Goal: Obtain resource: Download file/media

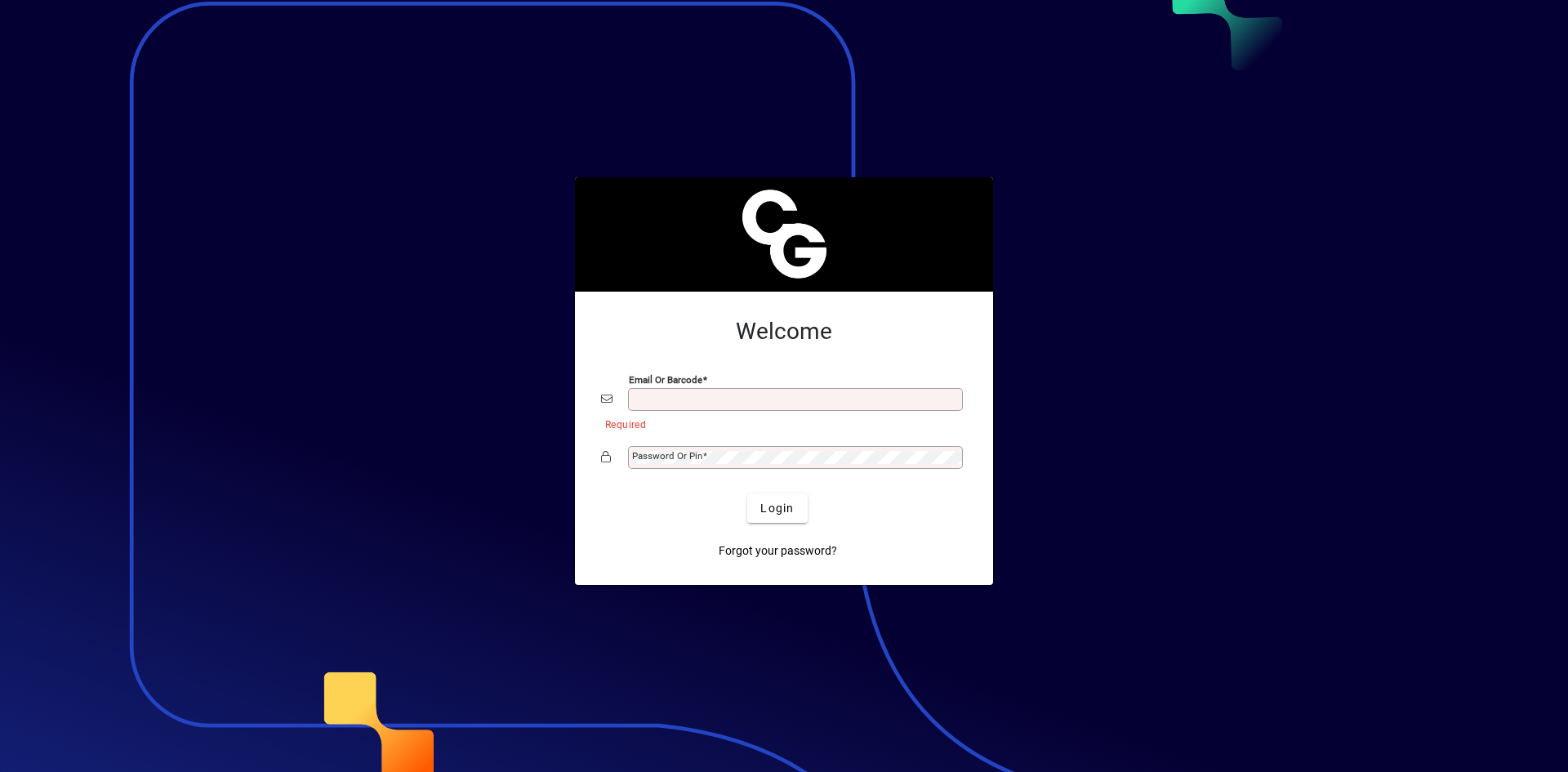
type input "**********"
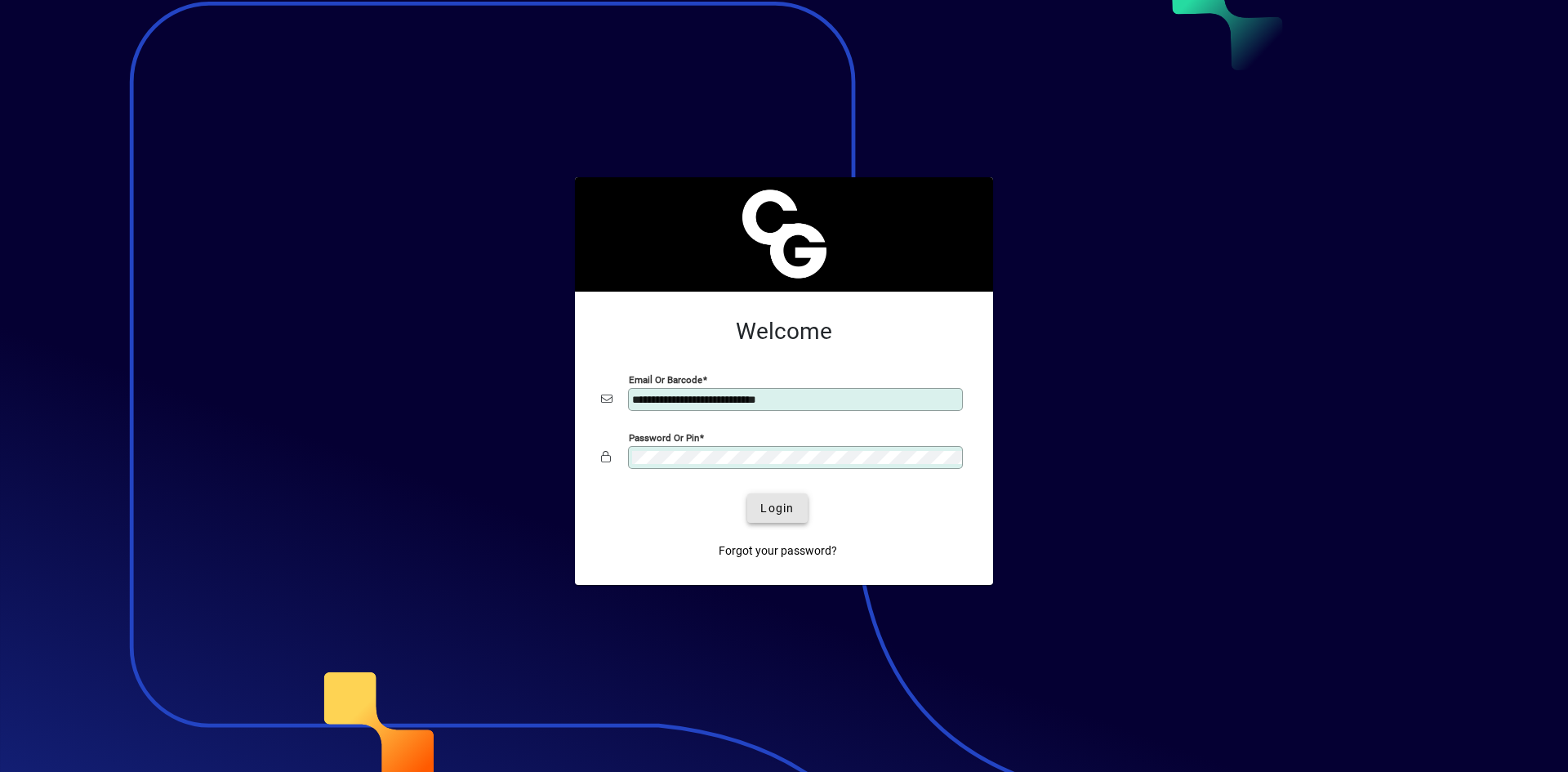
click at [784, 507] on span "Login" at bounding box center [776, 508] width 33 height 17
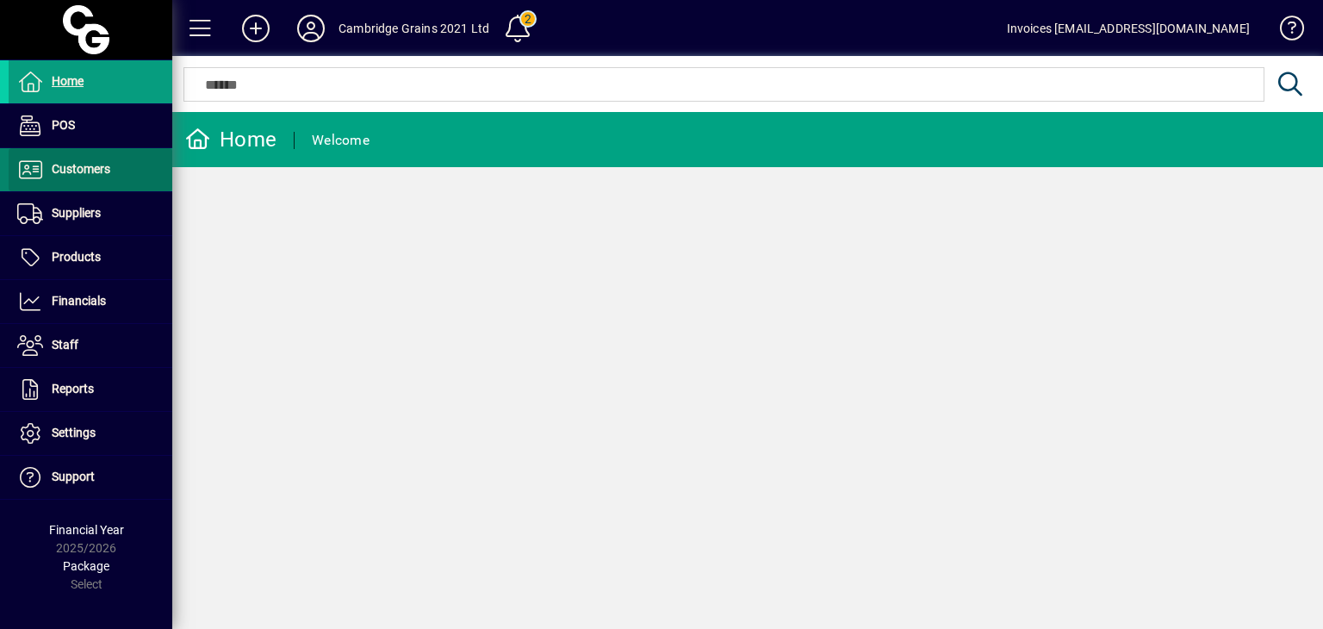
click at [60, 174] on span "Customers" at bounding box center [81, 169] width 59 height 14
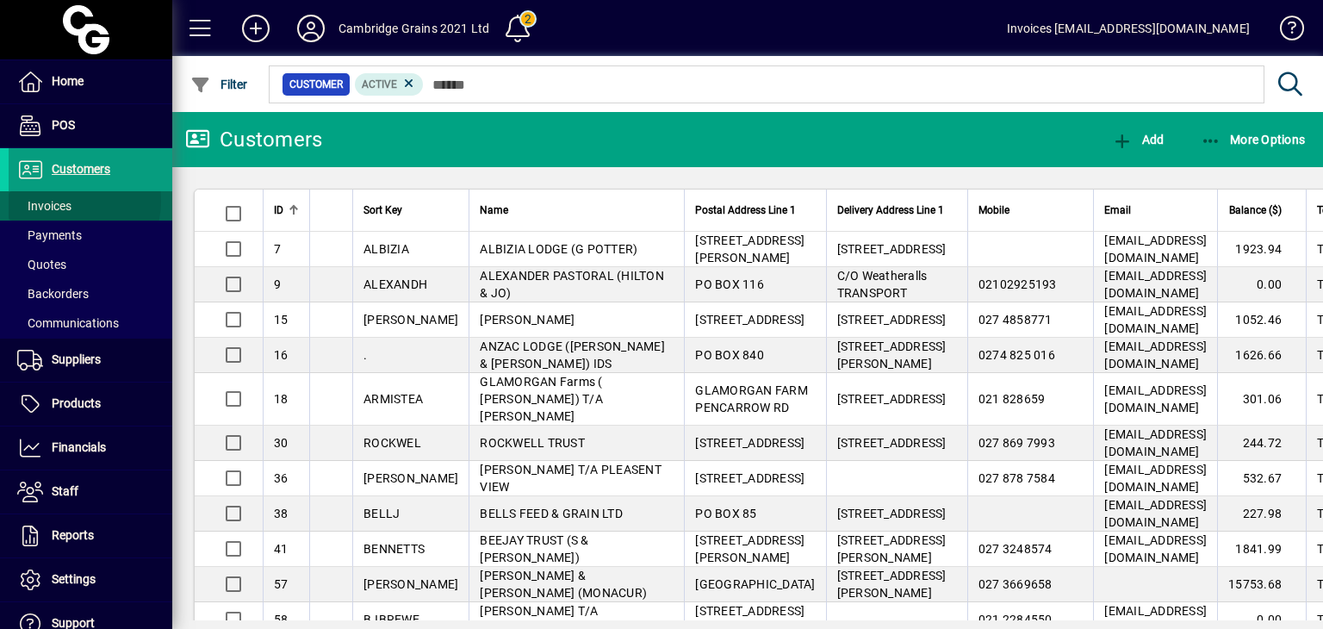
click at [70, 201] on span "Invoices" at bounding box center [44, 206] width 54 height 14
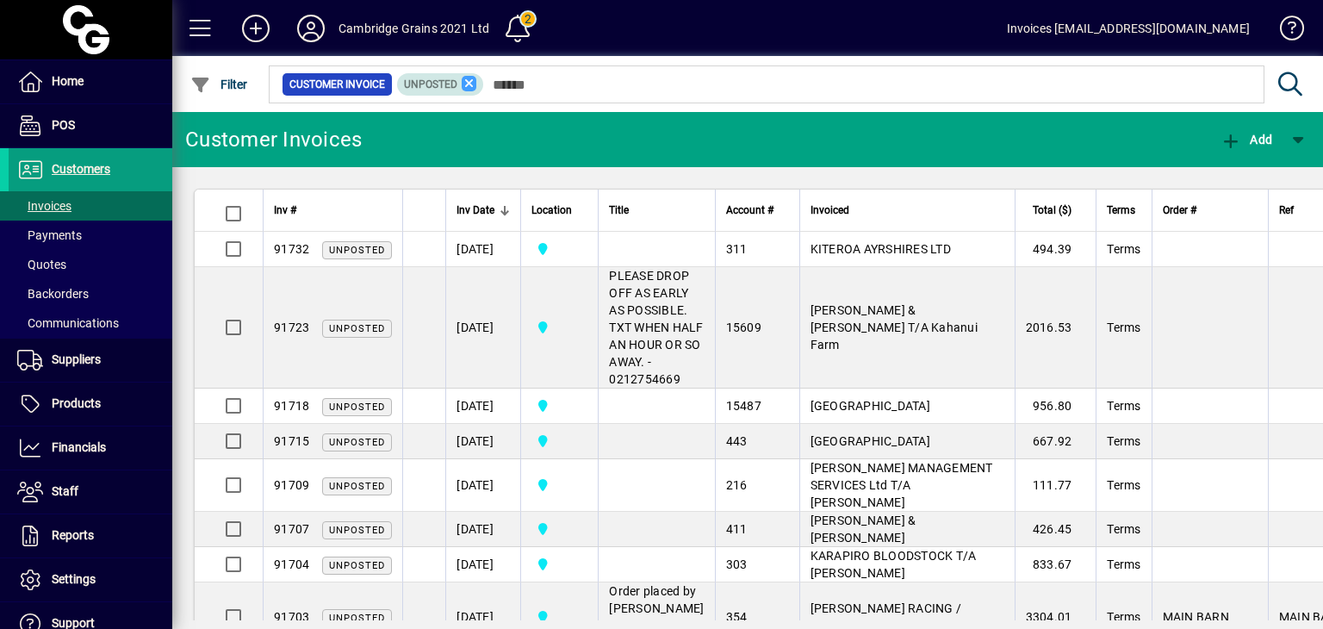
click at [469, 83] on icon at bounding box center [470, 84] width 16 height 16
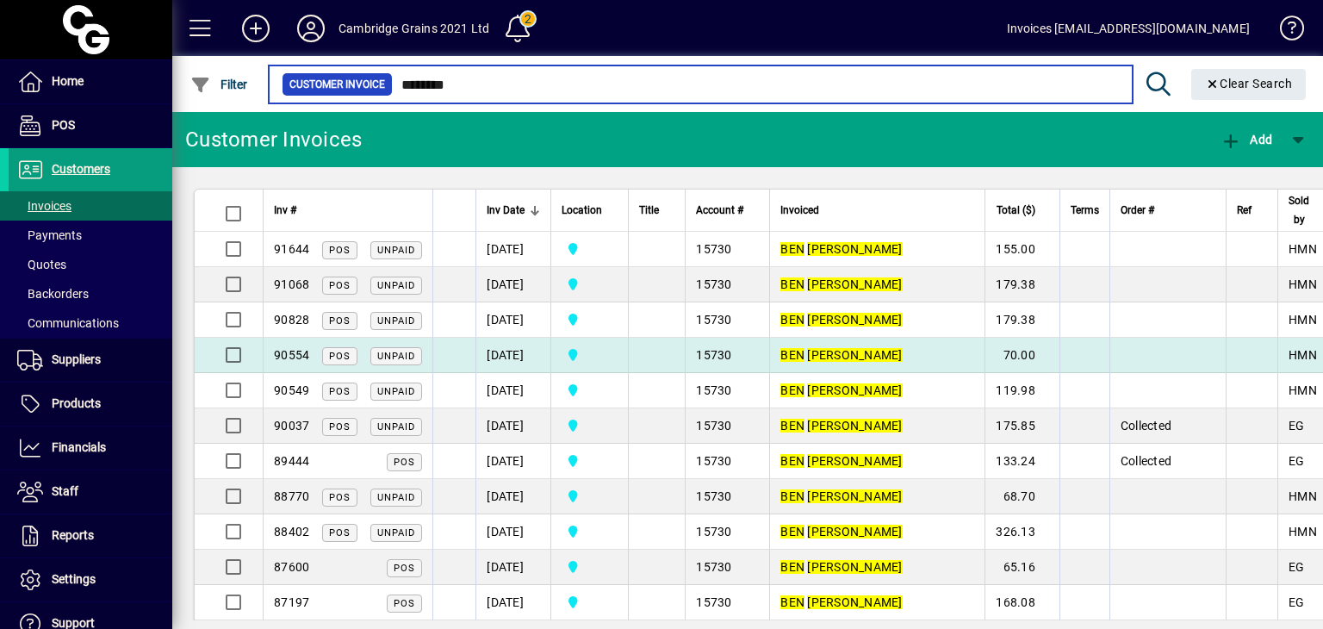
type input "********"
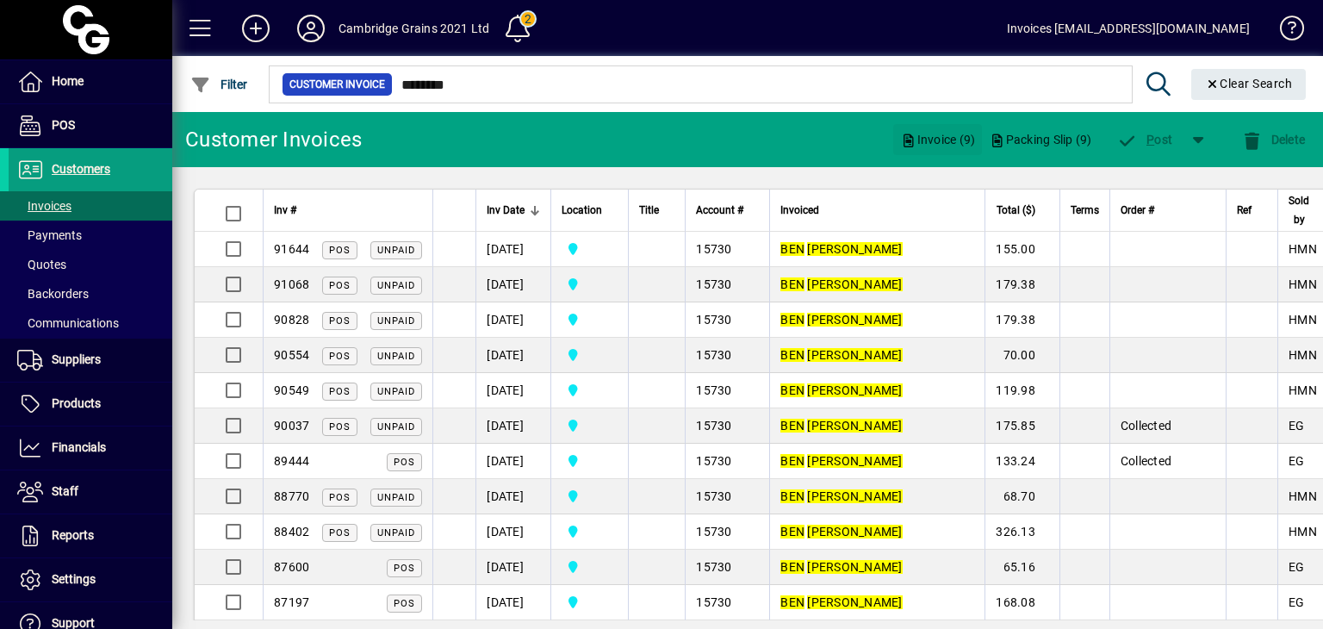
click at [906, 139] on icon "button" at bounding box center [908, 140] width 16 height 13
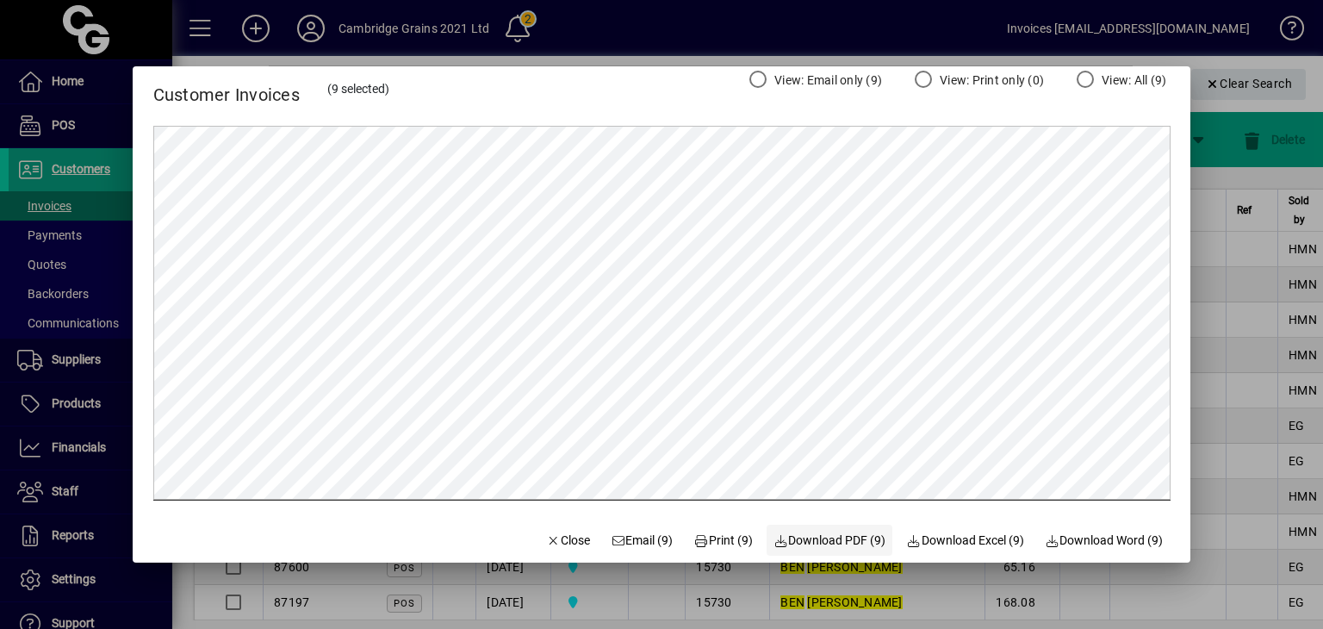
click at [830, 533] on span "Download PDF (9)" at bounding box center [829, 540] width 113 height 18
drag, startPoint x: 526, startPoint y: 544, endPoint x: 686, endPoint y: 533, distance: 160.6
click at [545, 544] on icon "button" at bounding box center [553, 541] width 16 height 12
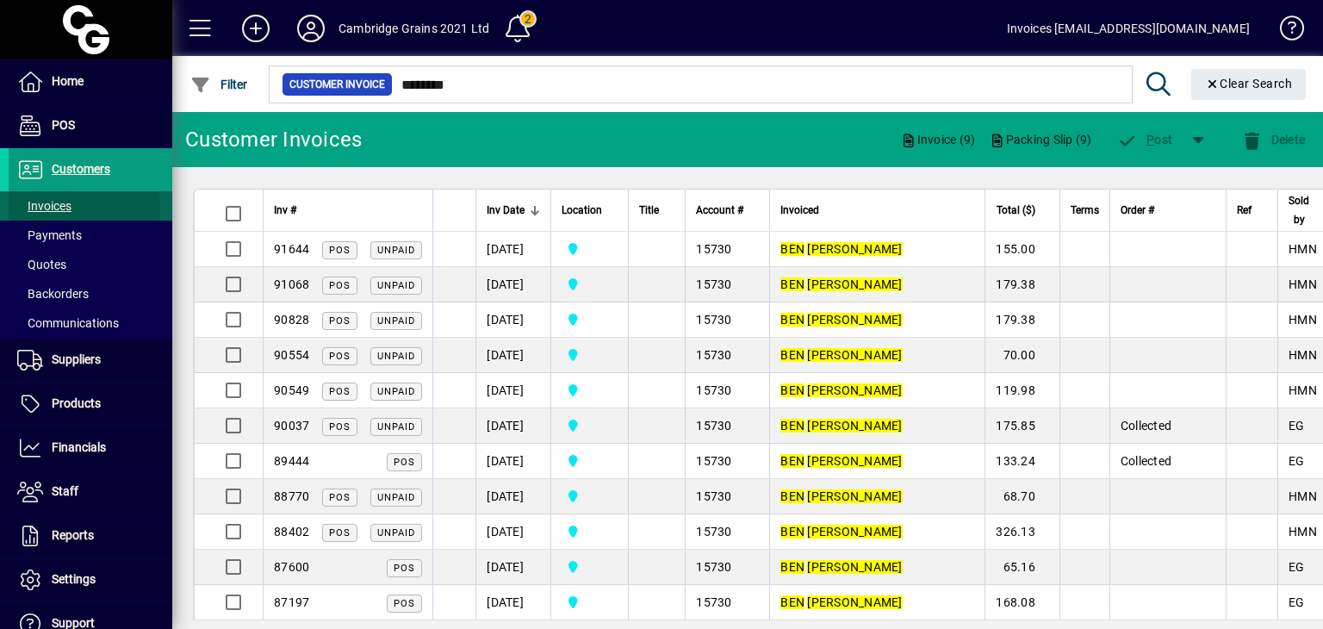
click at [53, 208] on span "Invoices" at bounding box center [44, 206] width 54 height 14
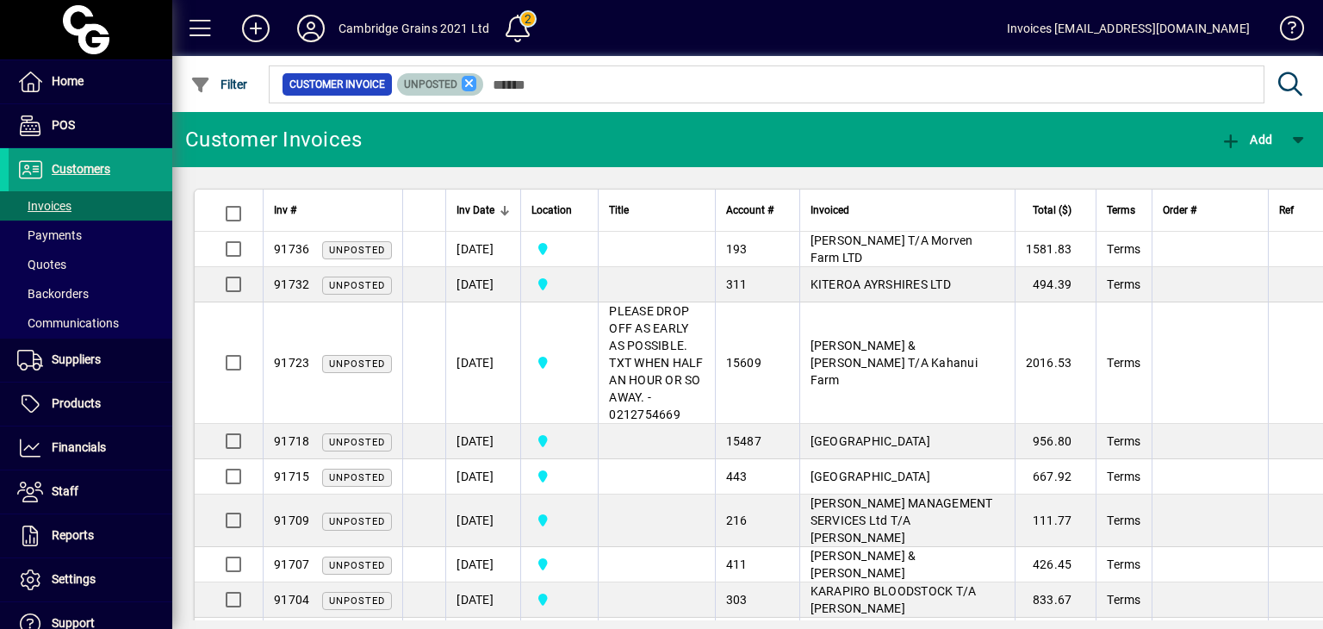
click at [469, 78] on icon at bounding box center [470, 84] width 16 height 16
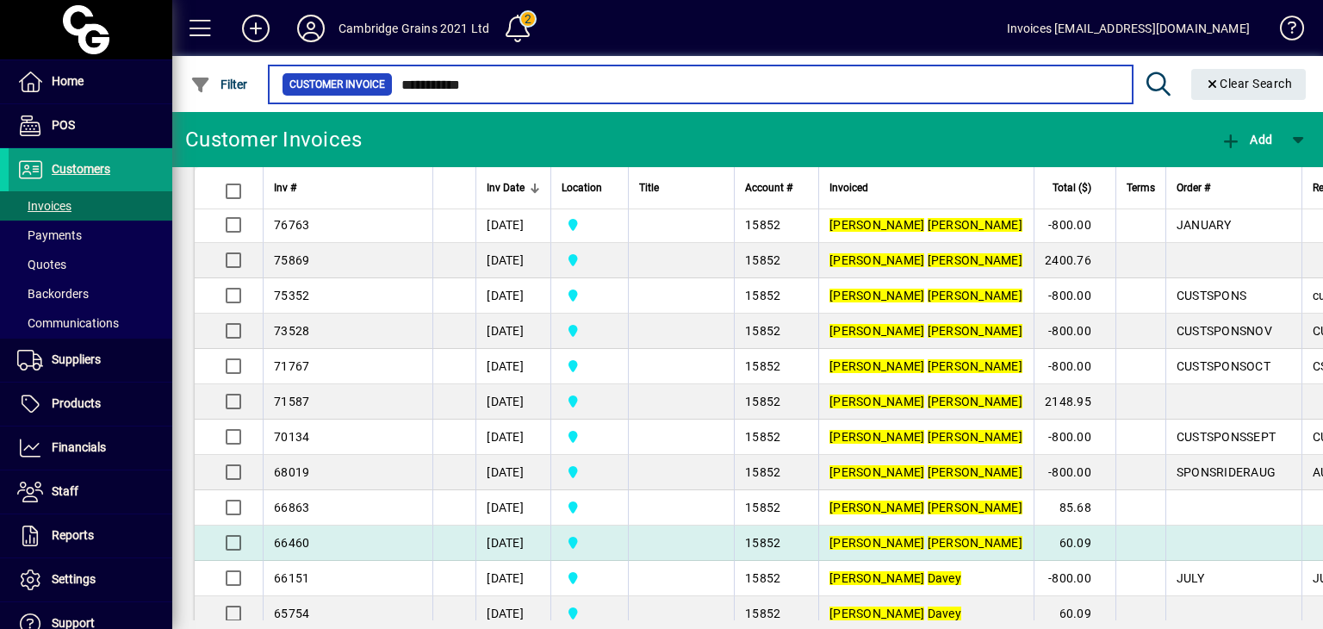
scroll to position [431, 0]
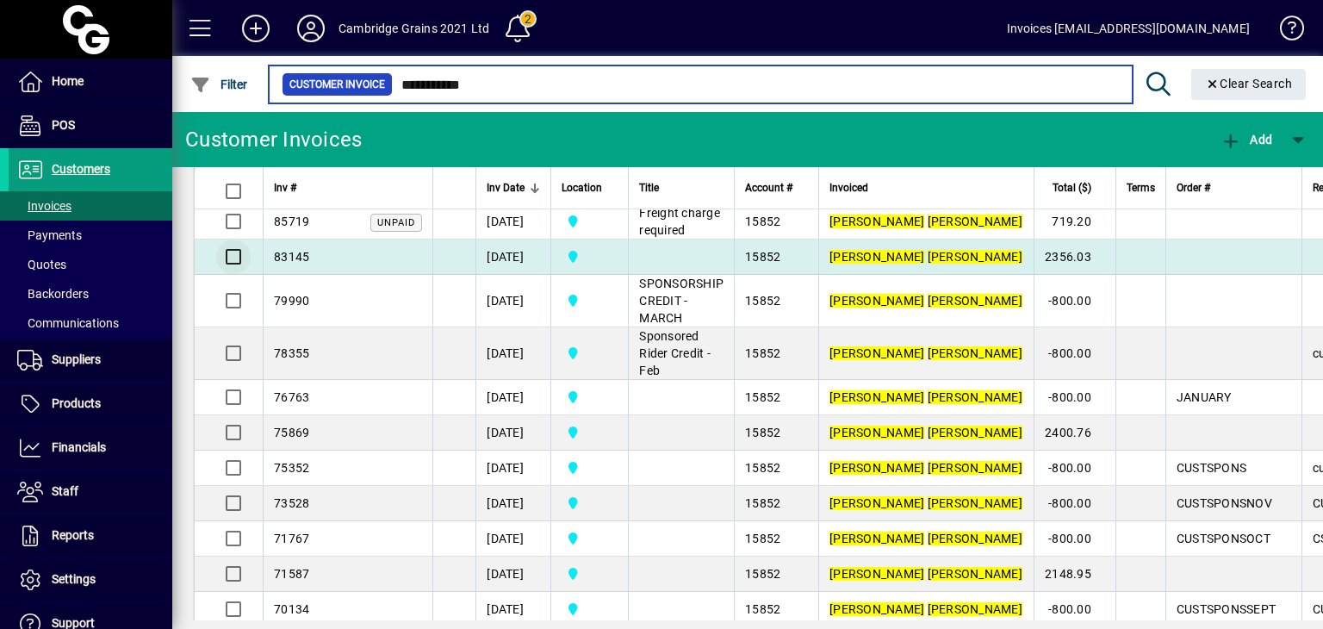
type input "**********"
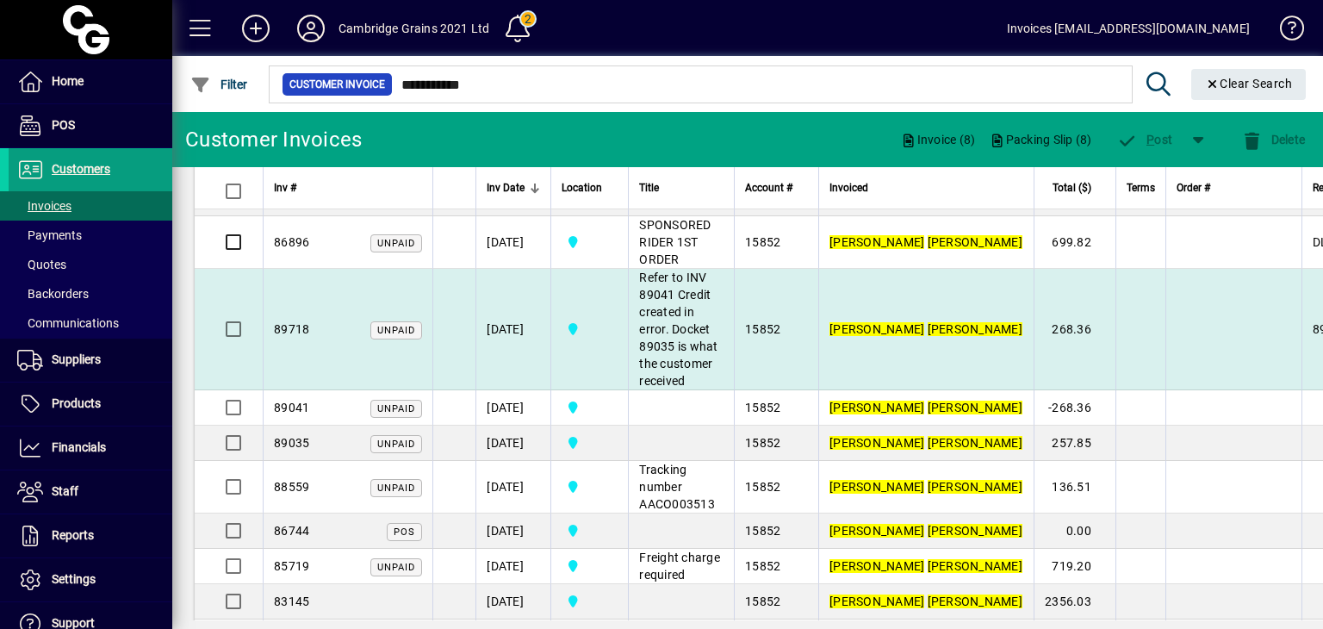
scroll to position [0, 0]
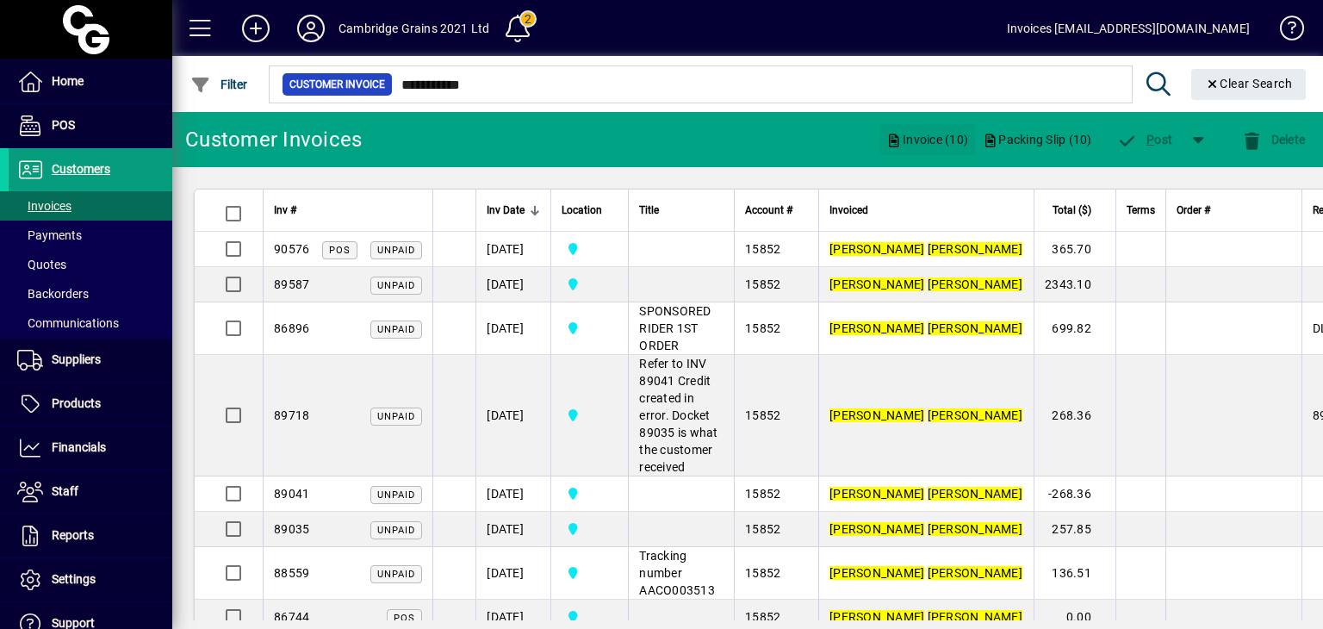
click at [916, 140] on span "Invoice (10)" at bounding box center [927, 140] width 82 height 28
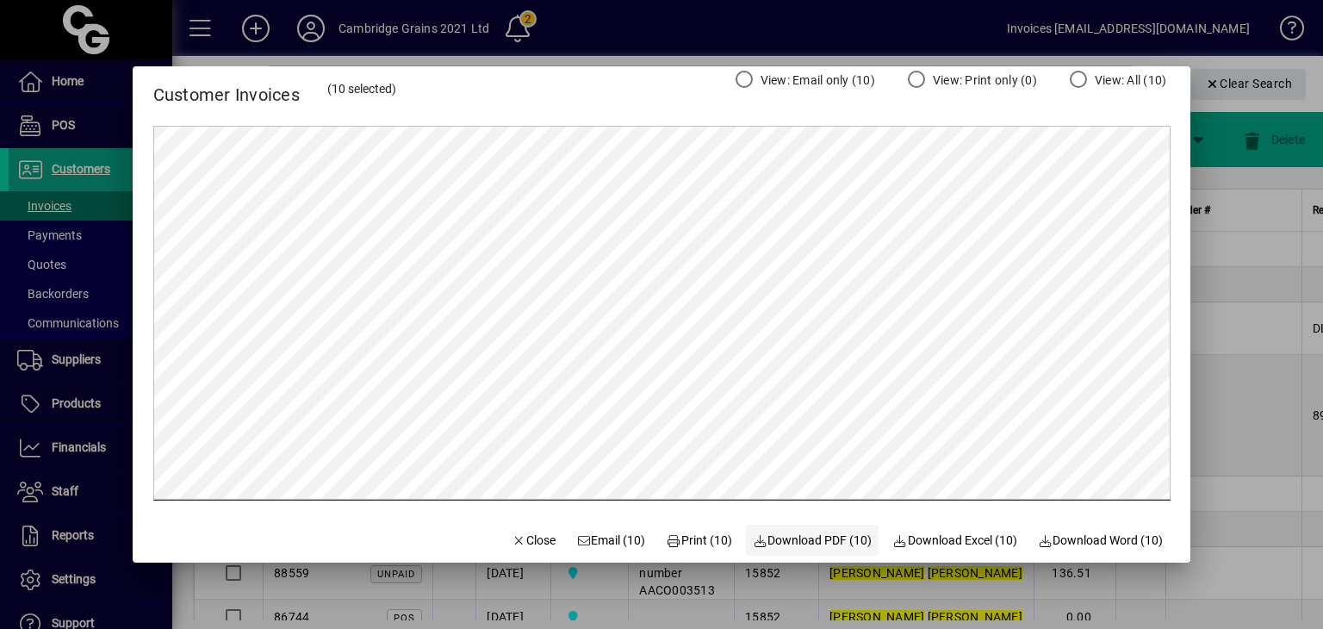
click at [793, 539] on span "Download PDF (10)" at bounding box center [813, 540] width 120 height 18
drag, startPoint x: 814, startPoint y: 538, endPoint x: 820, endPoint y: 525, distance: 15.0
click at [814, 537] on span "Download PDF (10)" at bounding box center [813, 540] width 120 height 18
click at [520, 532] on span "Close" at bounding box center [533, 540] width 45 height 18
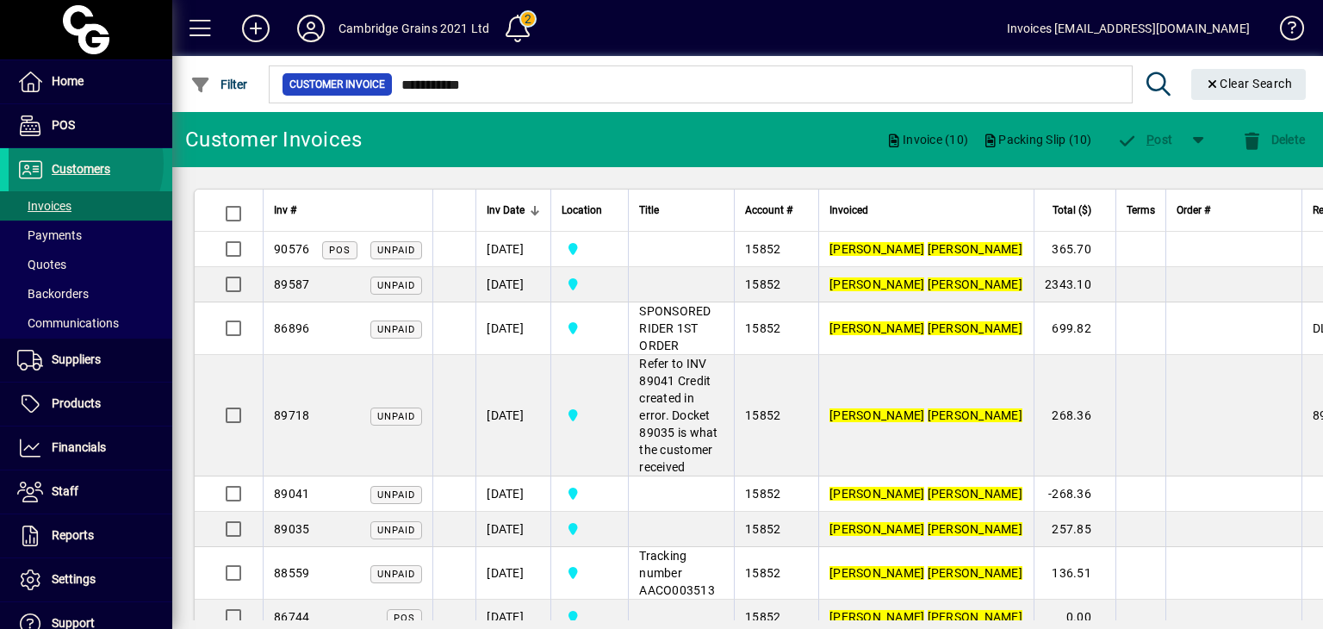
click at [62, 163] on span "Customers" at bounding box center [81, 169] width 59 height 14
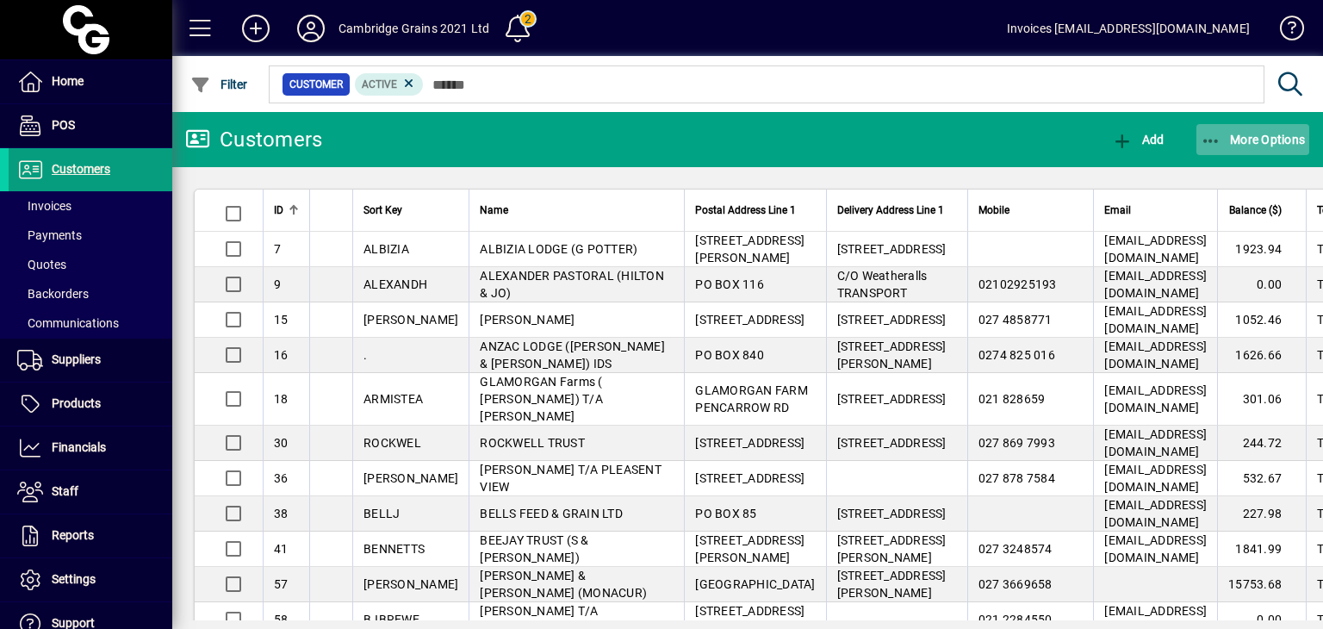
click at [1212, 135] on icon "button" at bounding box center [1212, 141] width 22 height 17
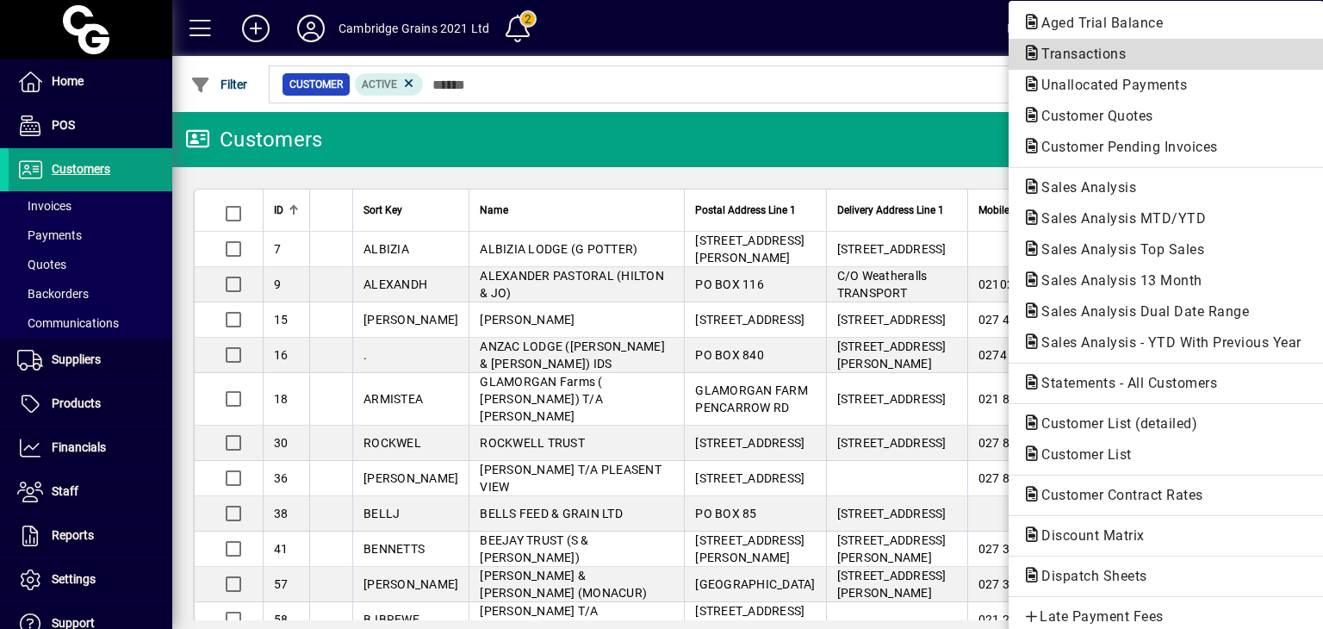
click at [1066, 54] on span "Transactions" at bounding box center [1078, 54] width 112 height 16
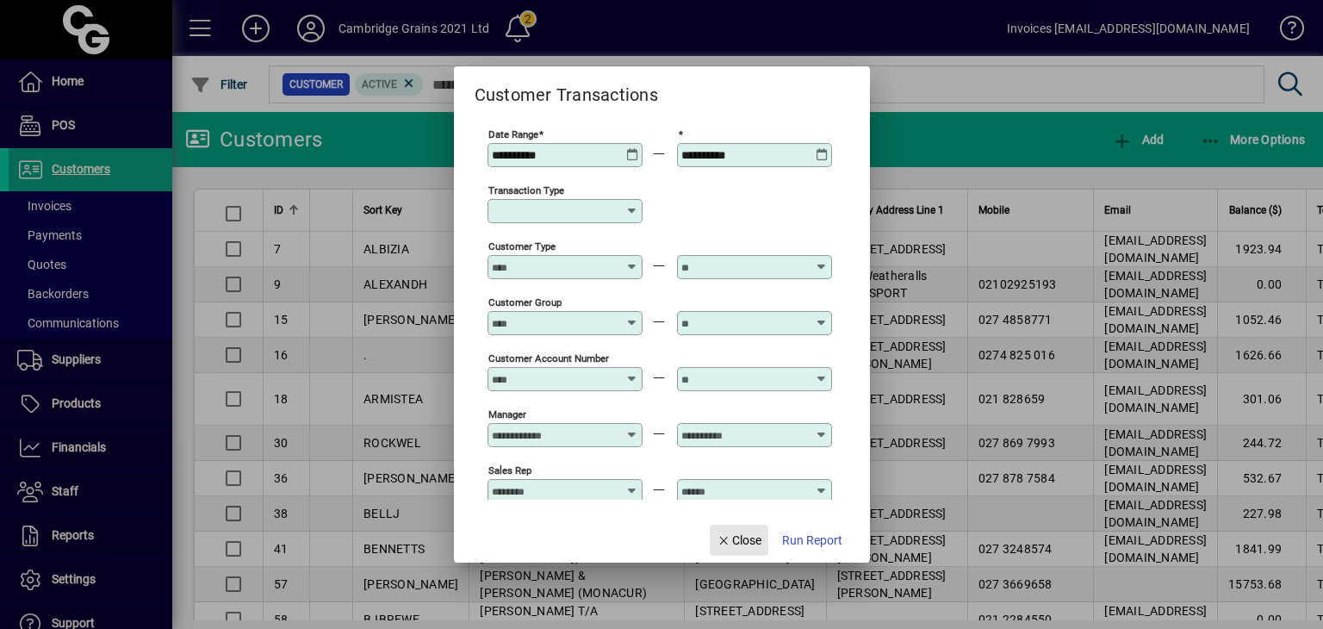
drag, startPoint x: 721, startPoint y: 543, endPoint x: 671, endPoint y: 470, distance: 87.9
click at [720, 542] on icon "button" at bounding box center [725, 541] width 16 height 12
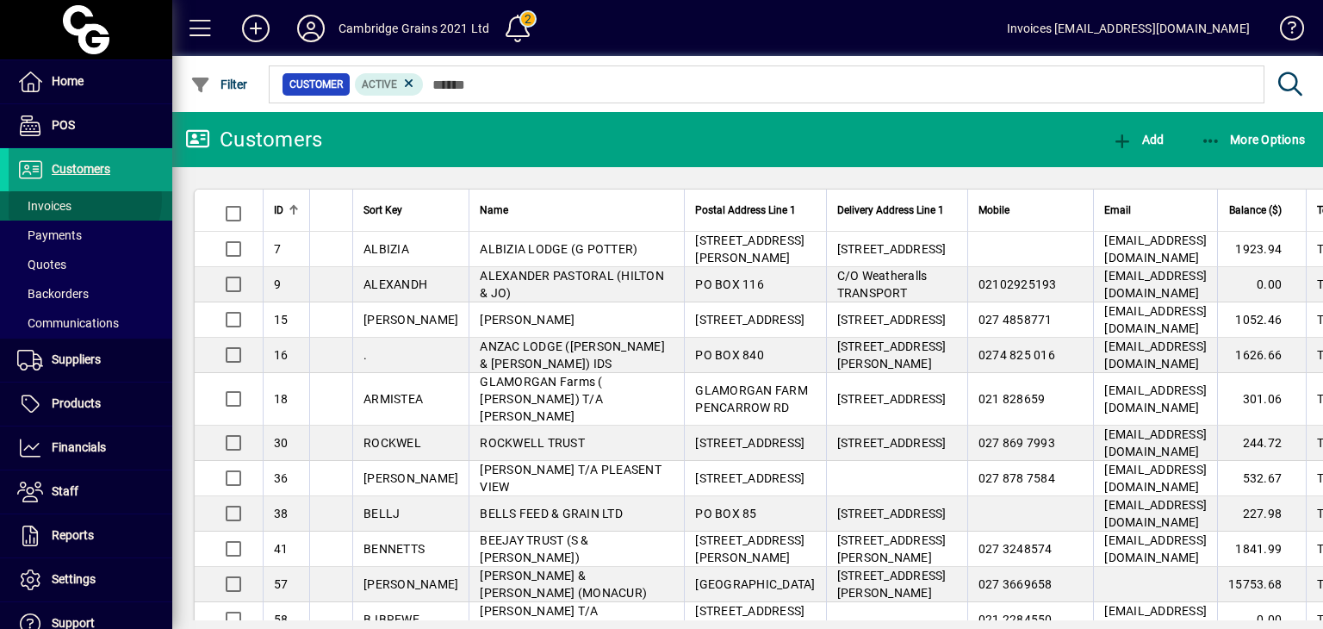
click at [77, 198] on span at bounding box center [91, 205] width 164 height 41
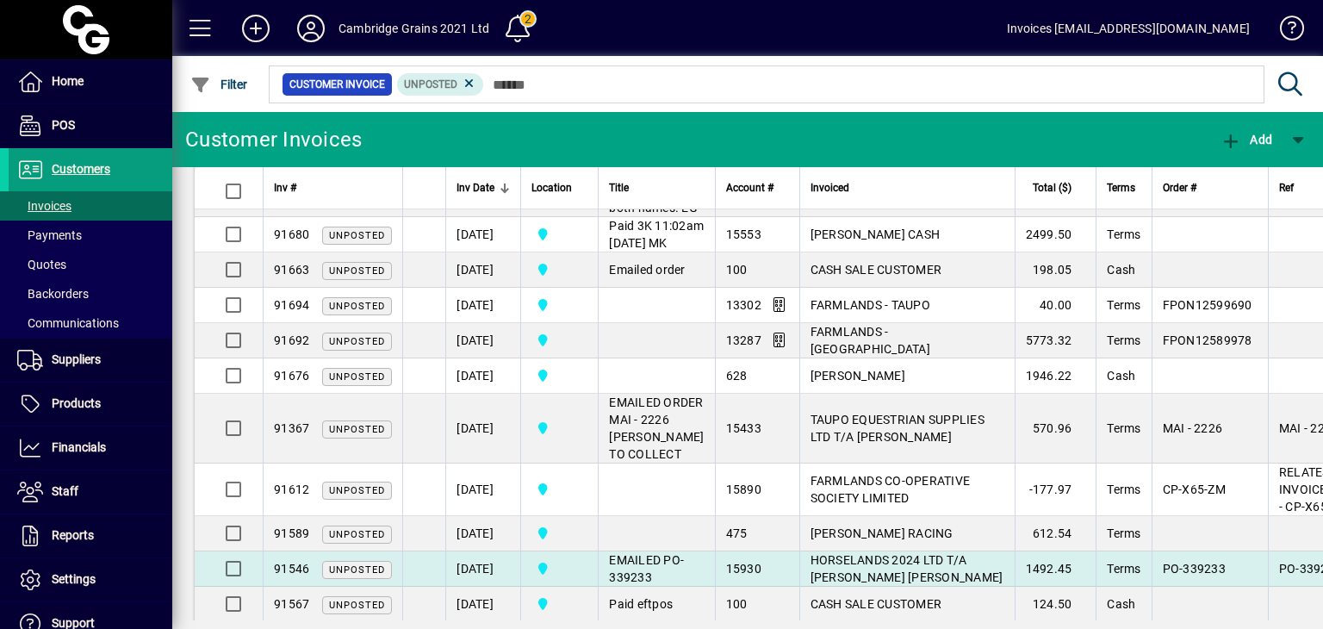
scroll to position [860, 0]
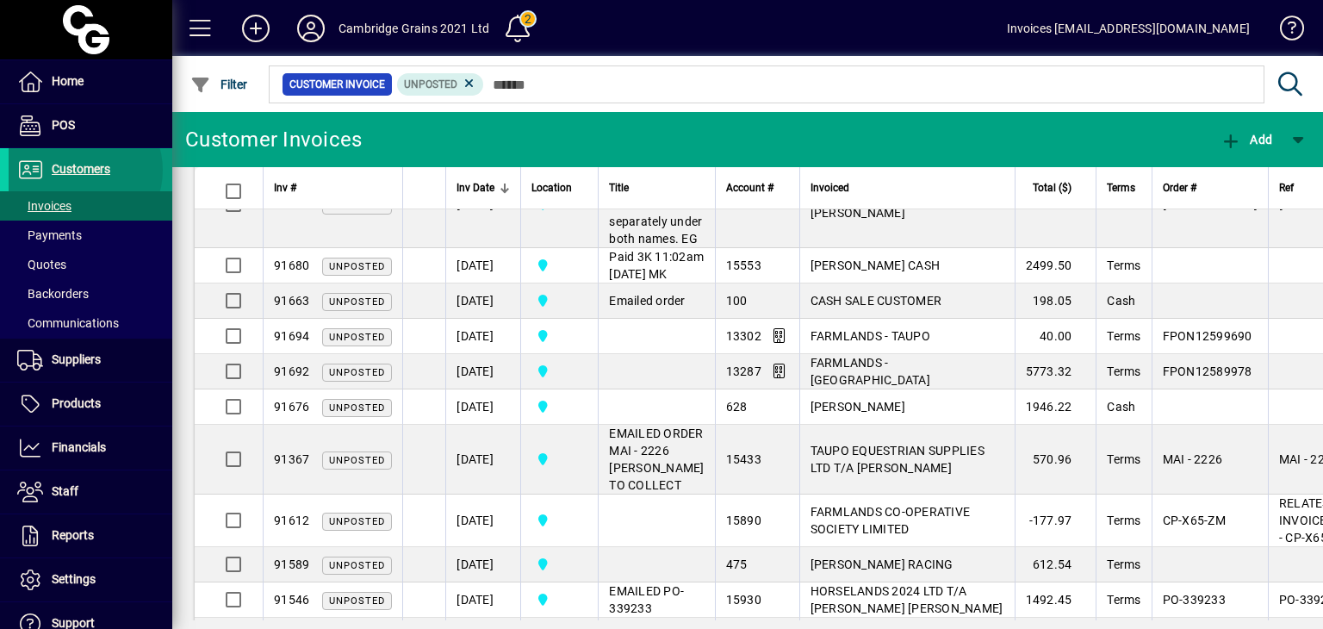
click at [78, 170] on span "Customers" at bounding box center [81, 169] width 59 height 14
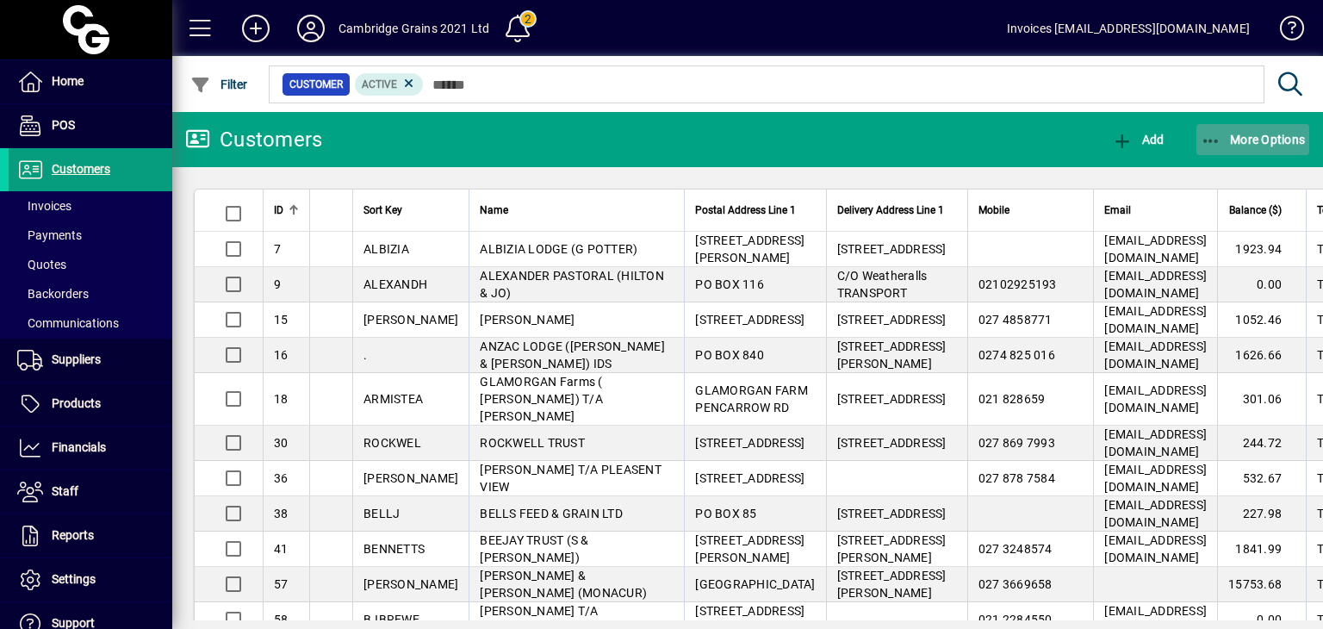
click at [1208, 142] on icon "button" at bounding box center [1212, 141] width 22 height 17
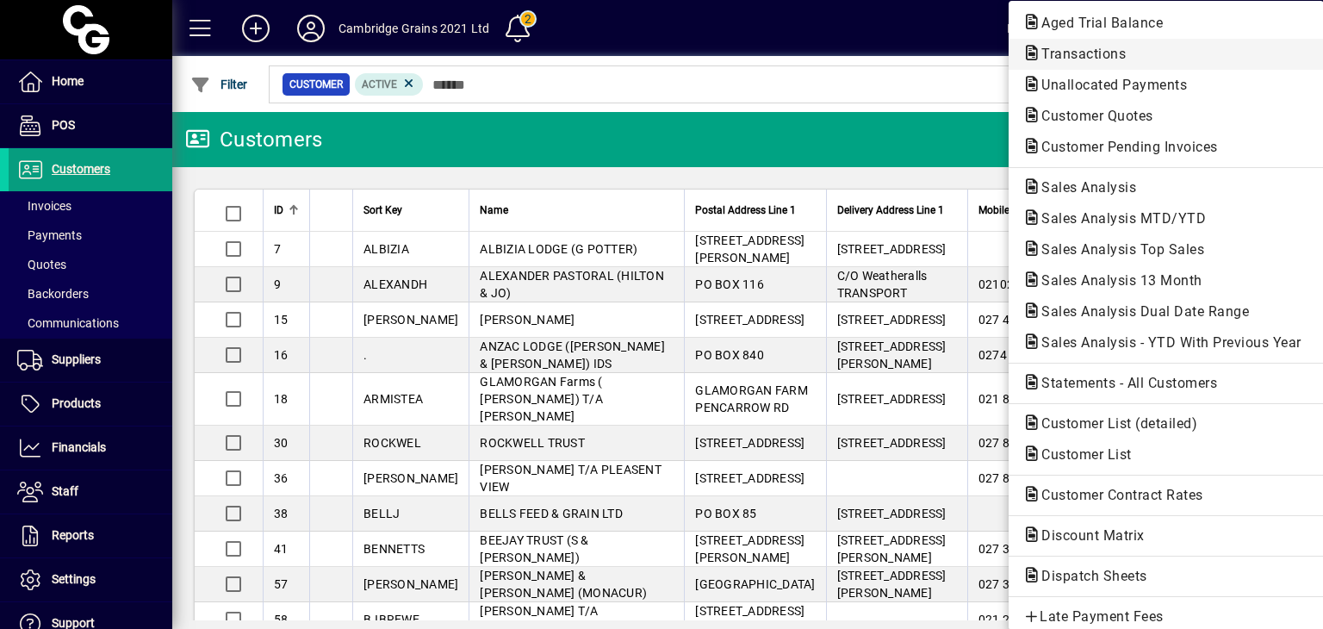
click at [1059, 47] on span "Transactions" at bounding box center [1078, 54] width 112 height 16
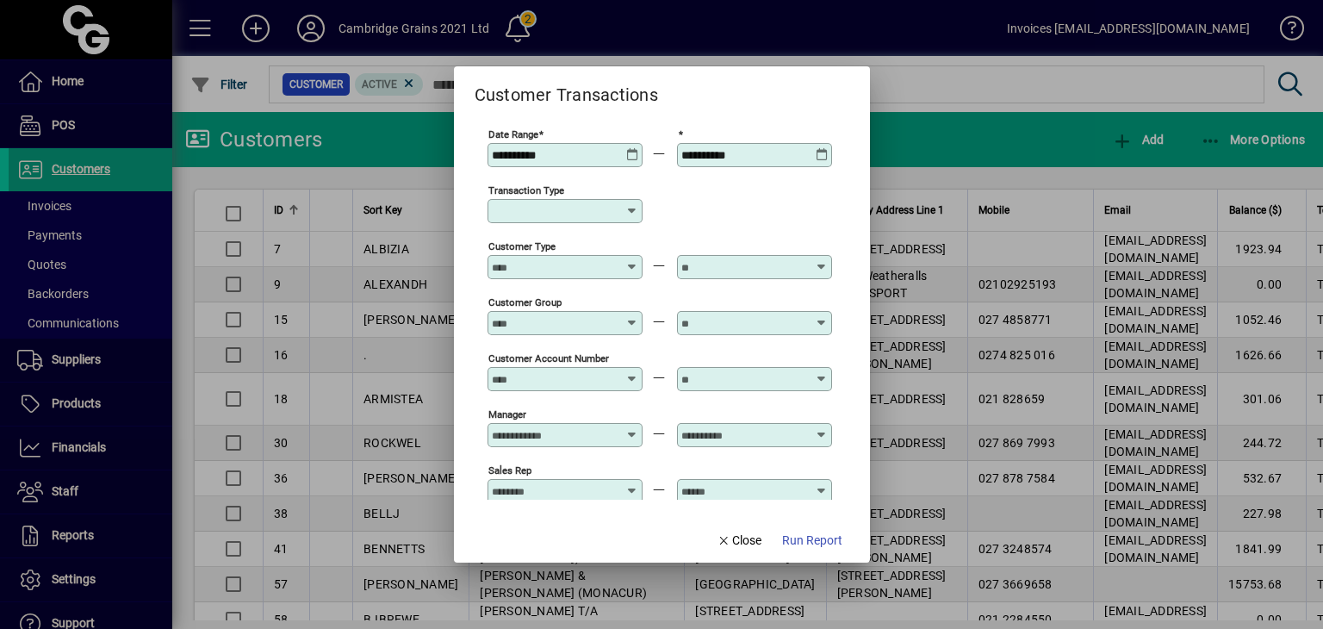
click at [633, 148] on icon at bounding box center [632, 148] width 13 height 0
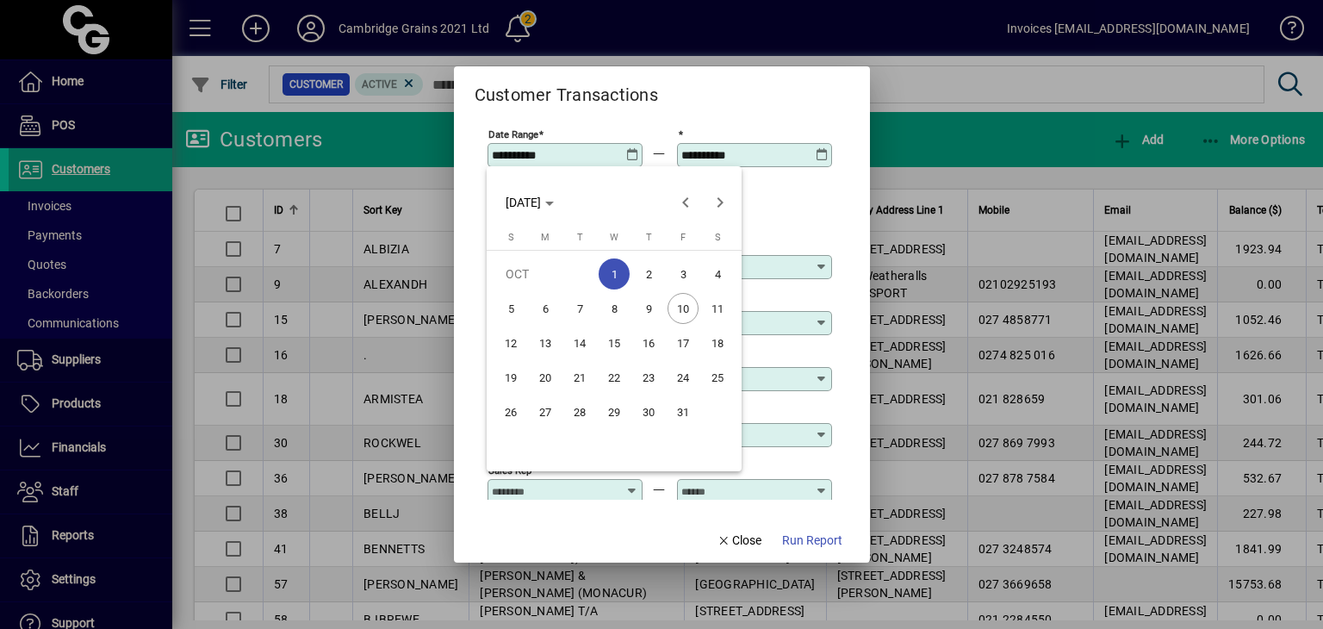
click at [616, 303] on span "8" at bounding box center [614, 308] width 31 height 31
type input "**********"
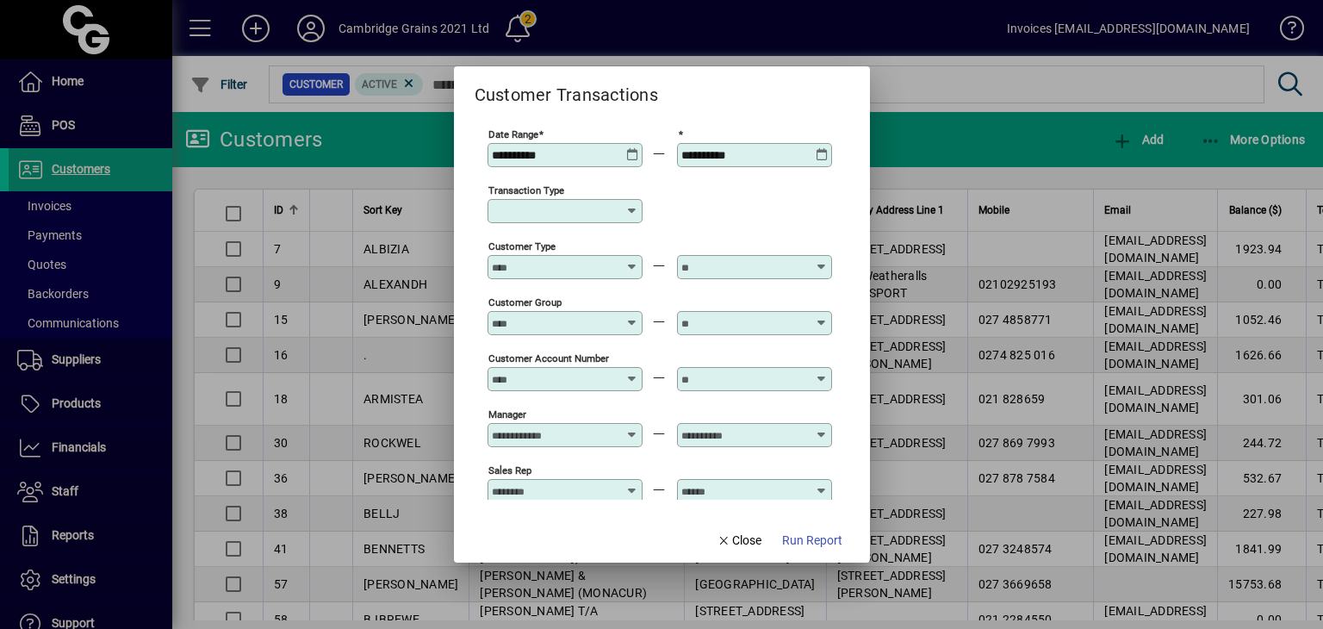
click at [823, 148] on icon at bounding box center [822, 148] width 13 height 0
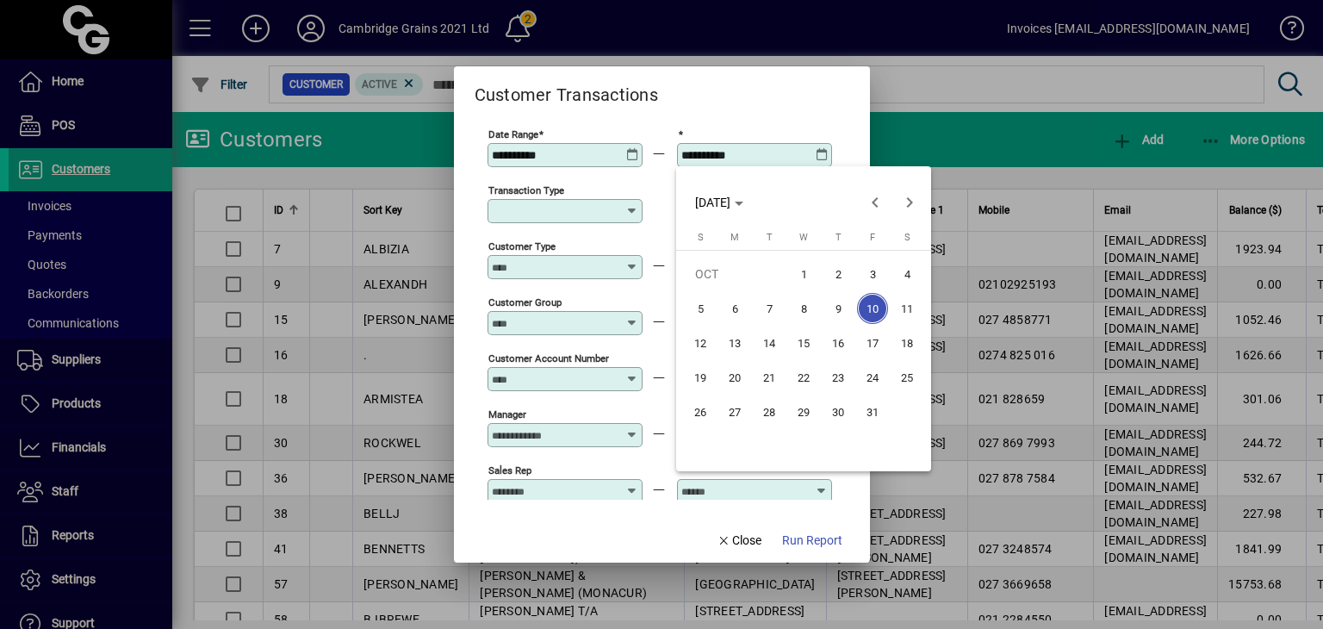
click at [837, 307] on span "9" at bounding box center [838, 308] width 31 height 31
type input "**********"
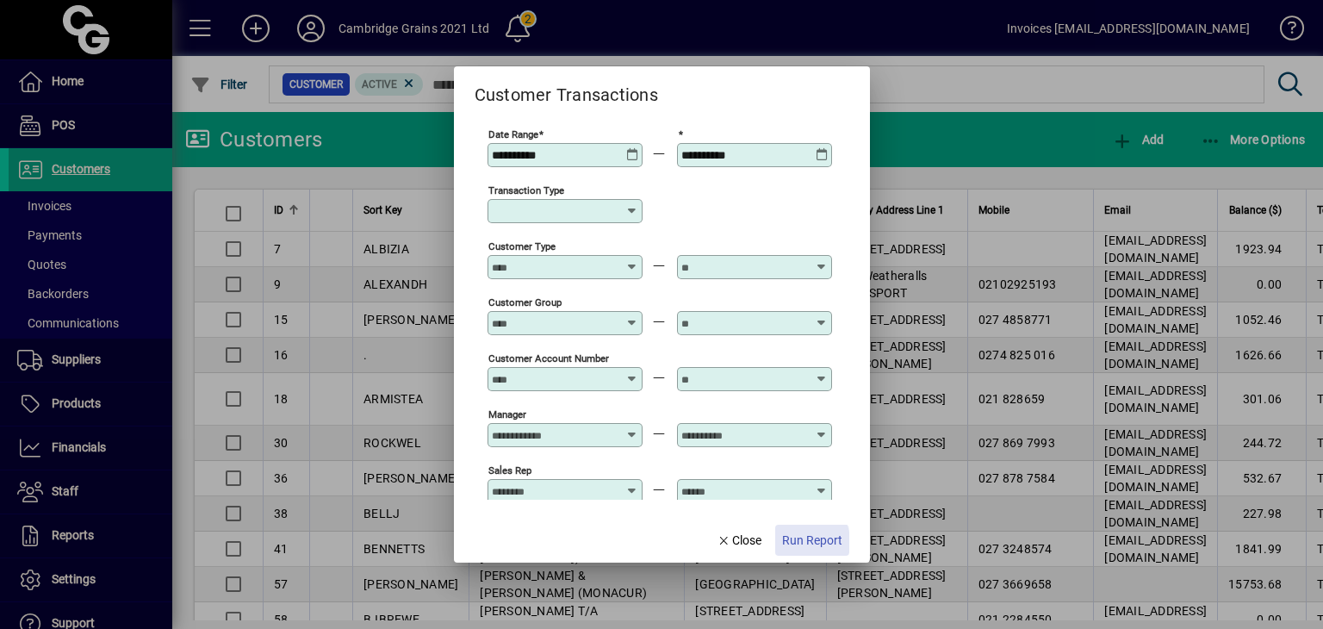
click at [789, 542] on span "Run Report" at bounding box center [812, 540] width 60 height 18
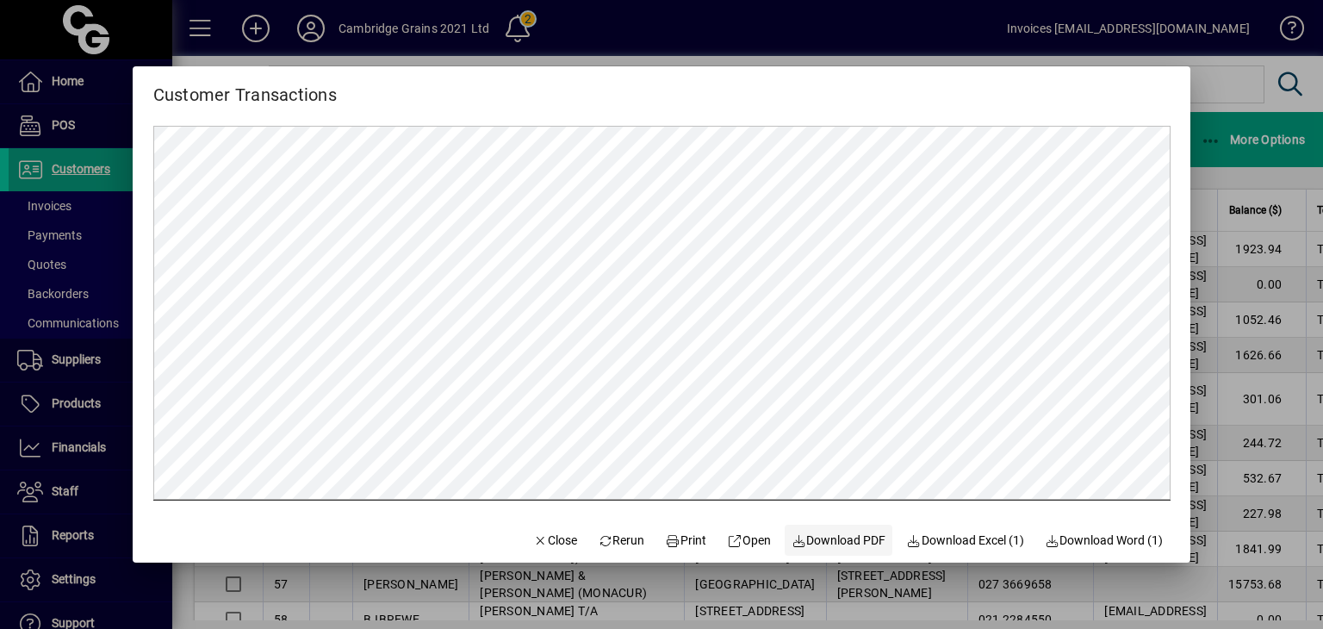
click at [841, 539] on span "Download PDF" at bounding box center [839, 540] width 95 height 18
click at [933, 541] on span "Download Excel (1)" at bounding box center [965, 540] width 118 height 18
click at [959, 542] on span "Download Excel (1)" at bounding box center [965, 540] width 118 height 18
